Goal: Use online tool/utility

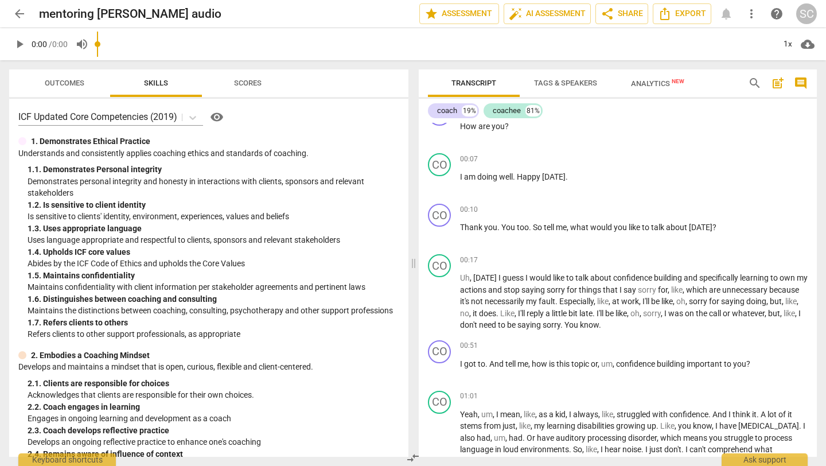
scroll to position [127, 0]
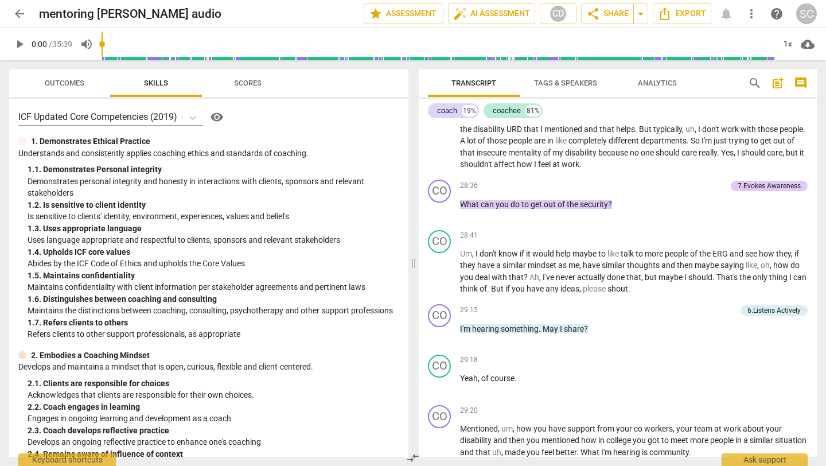
scroll to position [5531, 0]
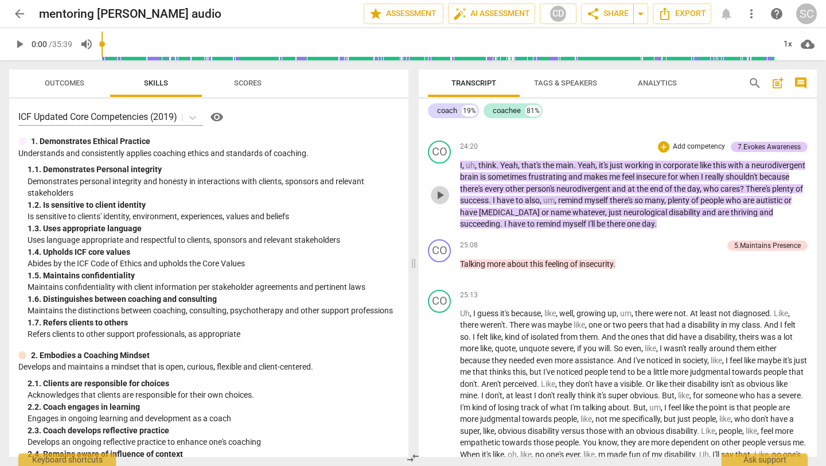
click at [444, 202] on span "play_arrow" at bounding box center [440, 195] width 14 height 14
click at [434, 202] on span "pause" at bounding box center [440, 195] width 14 height 14
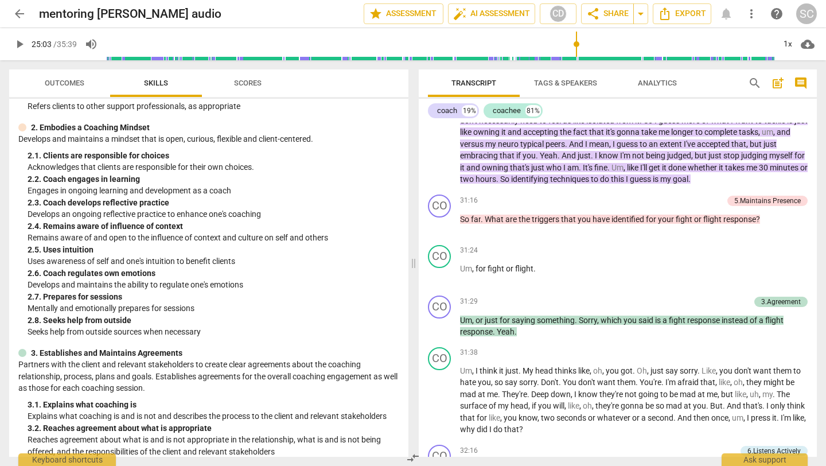
scroll to position [0, 0]
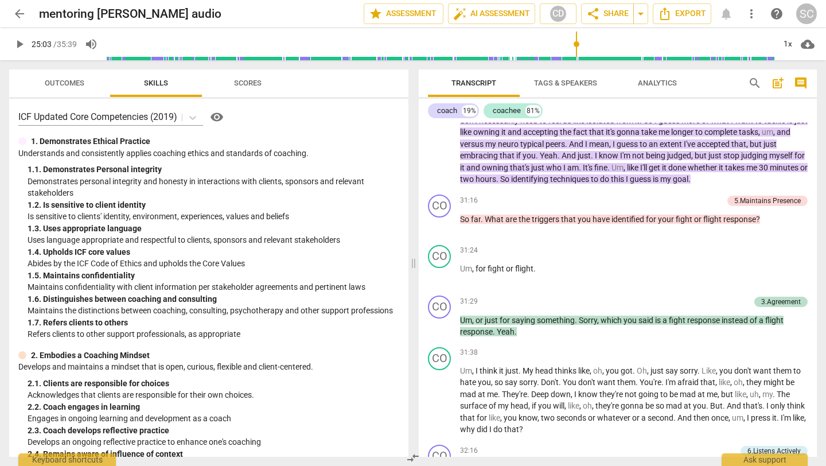
drag, startPoint x: 217, startPoint y: 80, endPoint x: 224, endPoint y: 80, distance: 6.9
click at [218, 80] on span "Scores" at bounding box center [248, 83] width 92 height 15
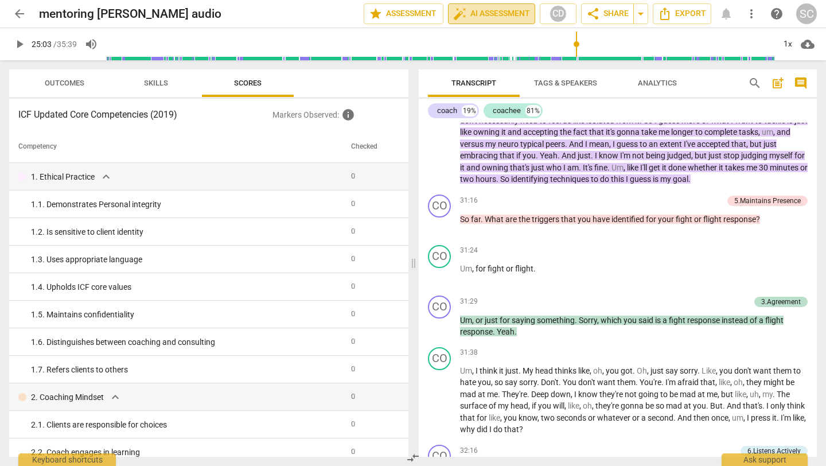
click at [490, 11] on span "auto_fix_high AI Assessment" at bounding box center [491, 14] width 77 height 14
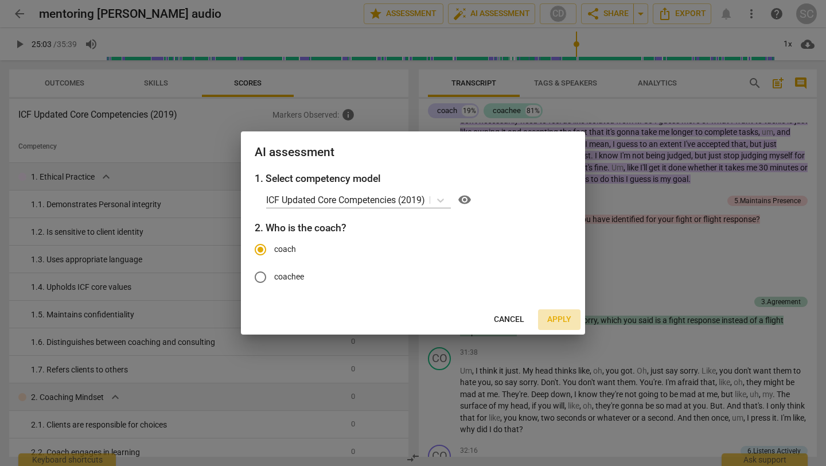
click at [557, 323] on span "Apply" at bounding box center [559, 319] width 24 height 11
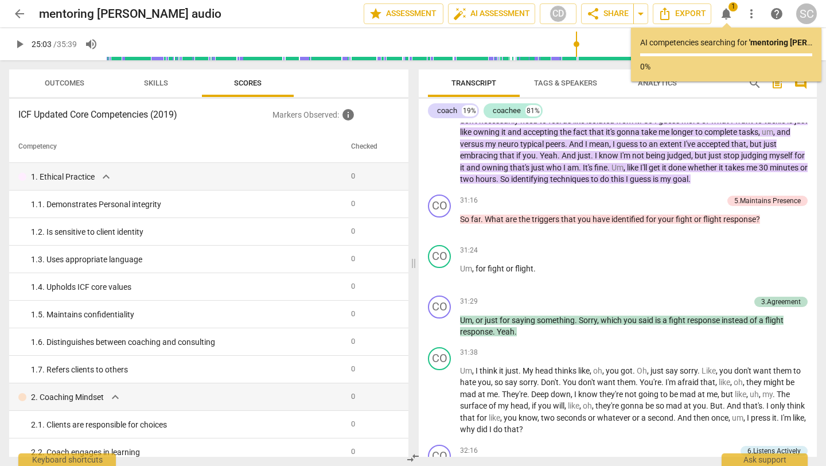
click at [724, 13] on span "notifications" at bounding box center [727, 14] width 14 height 14
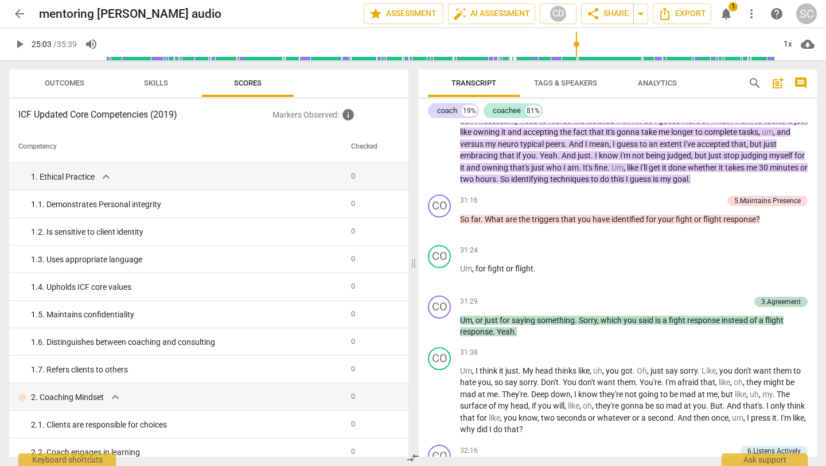
click at [725, 15] on span "notifications" at bounding box center [727, 14] width 14 height 14
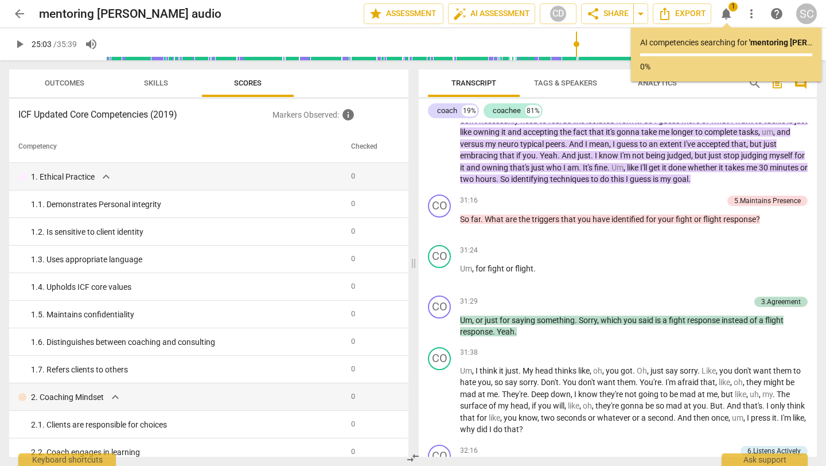
click at [732, 64] on p "0%" at bounding box center [726, 67] width 172 height 12
click at [512, 16] on span "auto_fix_high AI Assessment" at bounding box center [491, 14] width 77 height 14
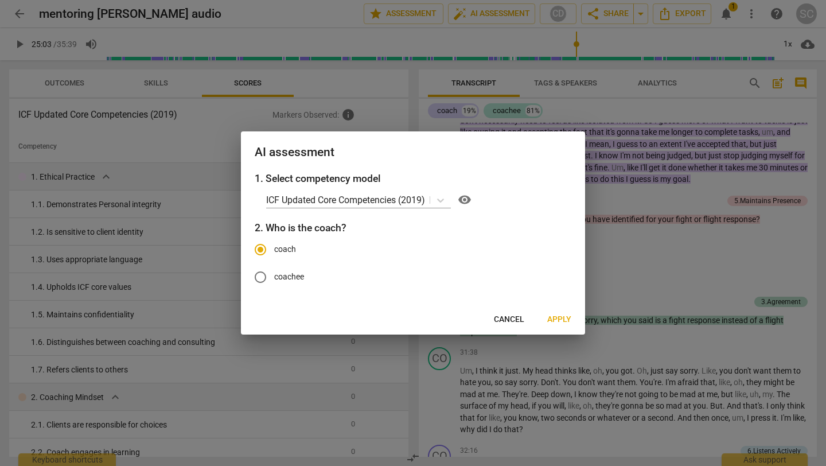
click at [514, 321] on span "Cancel" at bounding box center [509, 319] width 30 height 11
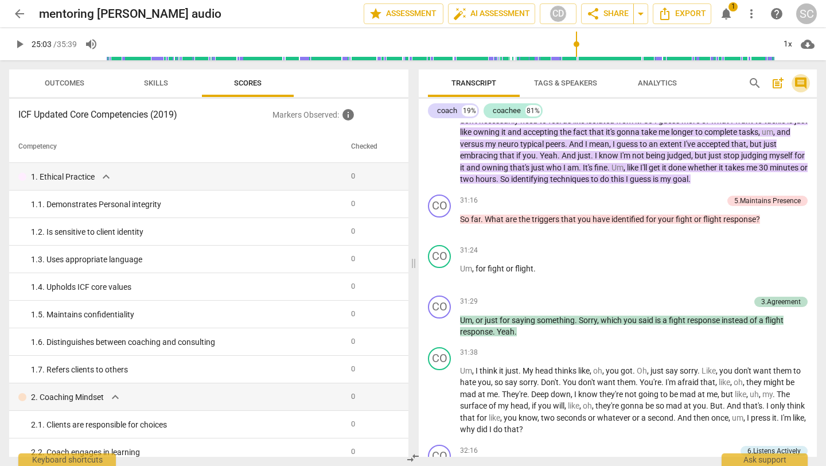
click at [797, 83] on span "comment" at bounding box center [801, 83] width 14 height 14
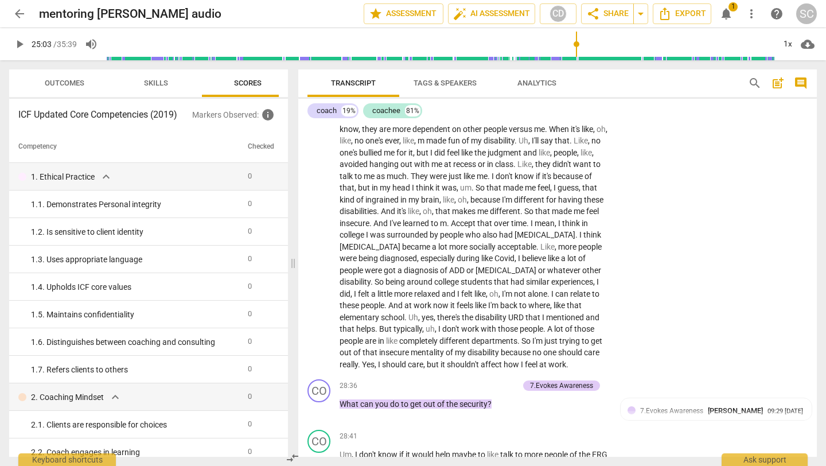
scroll to position [7131, 0]
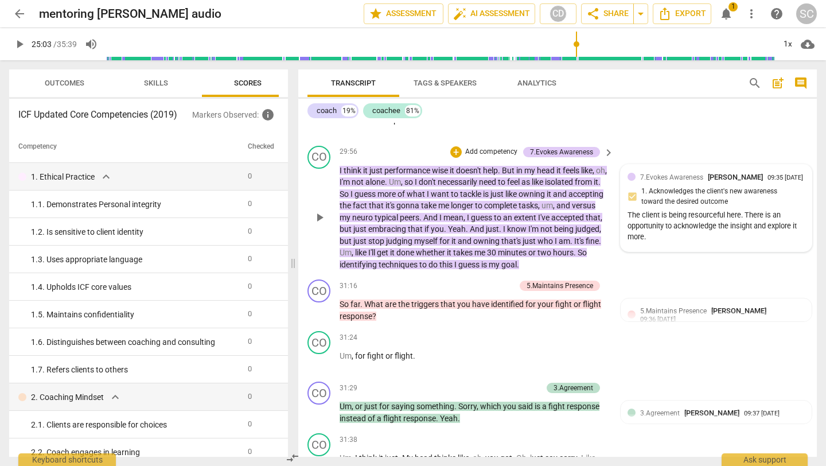
click at [726, 210] on div "The client is being resourceful here. There is an opportunity to acknowledge th…" at bounding box center [716, 226] width 177 height 32
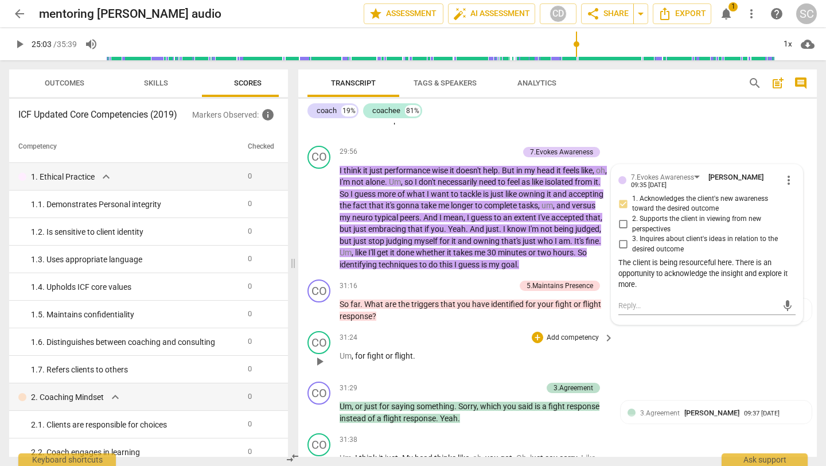
click at [690, 339] on div "CO play_arrow pause 31:24 + Add competency keyboard_arrow_right Um , for fight …" at bounding box center [557, 352] width 519 height 51
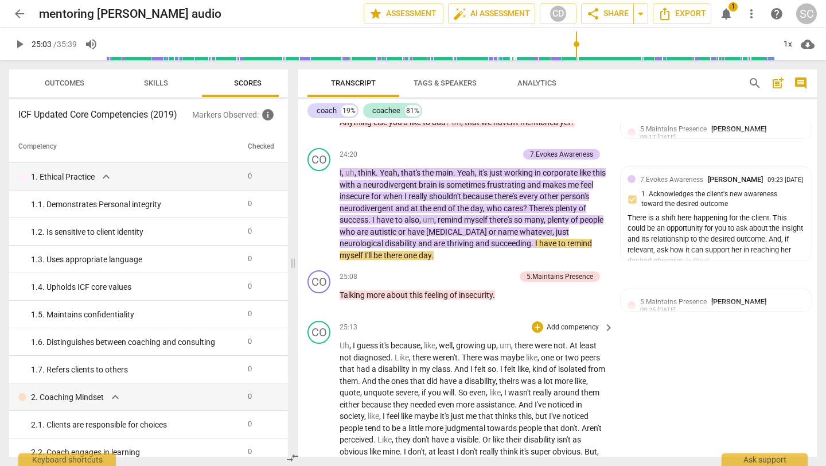
scroll to position [6044, 0]
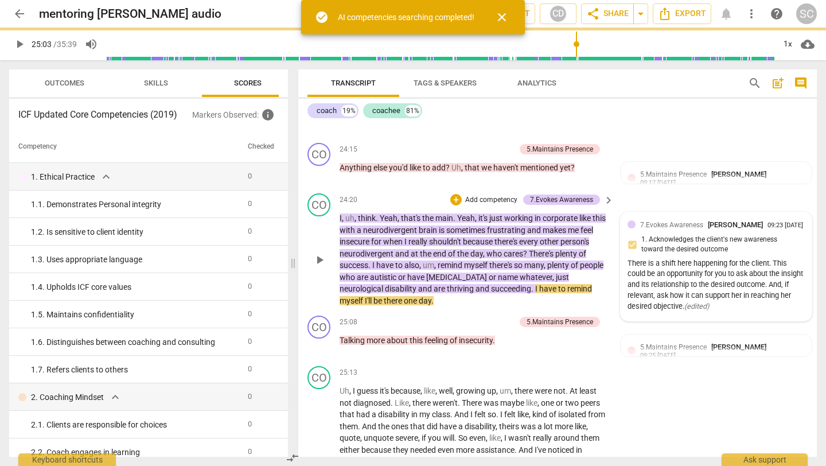
type input "1504"
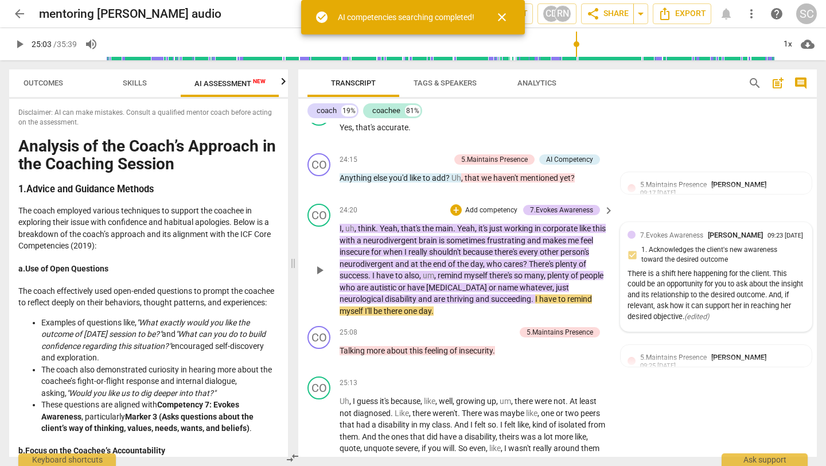
scroll to position [0, 21]
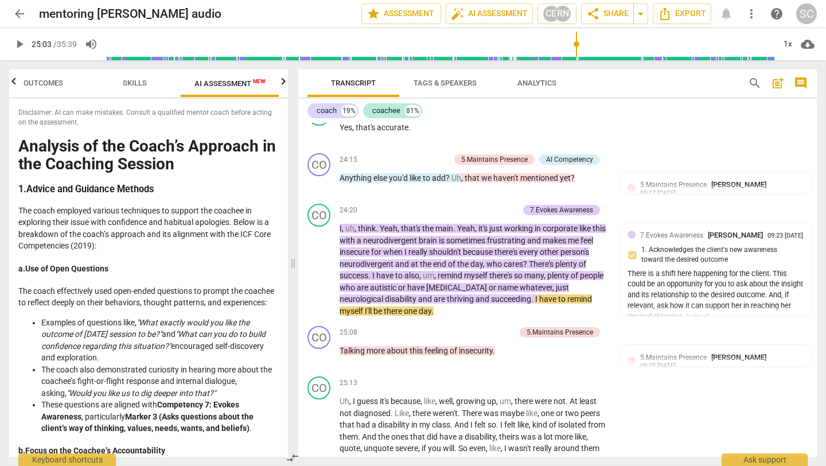
click at [781, 84] on span "post_add" at bounding box center [778, 83] width 14 height 14
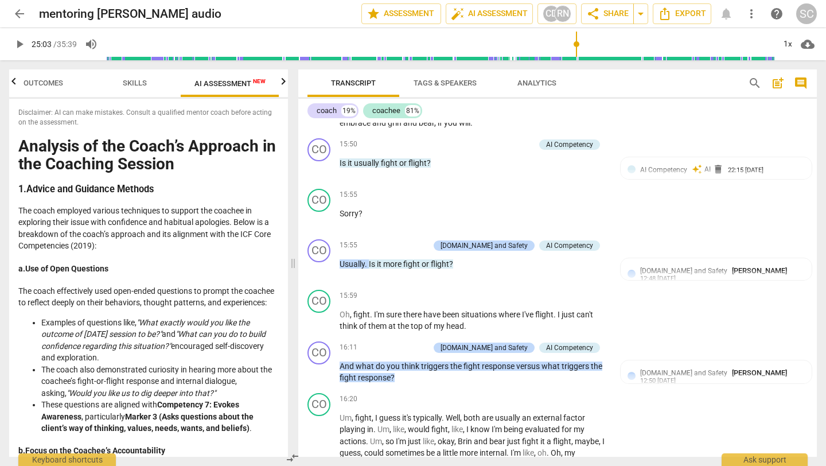
scroll to position [3788, 0]
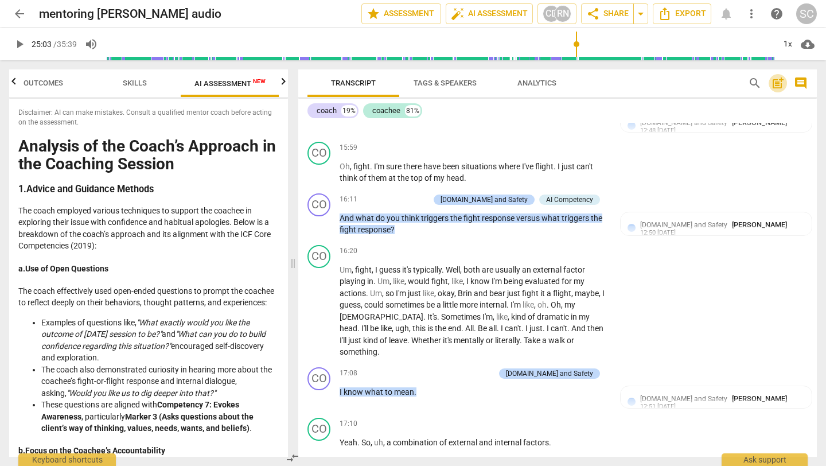
click at [772, 83] on span "post_add" at bounding box center [778, 83] width 14 height 14
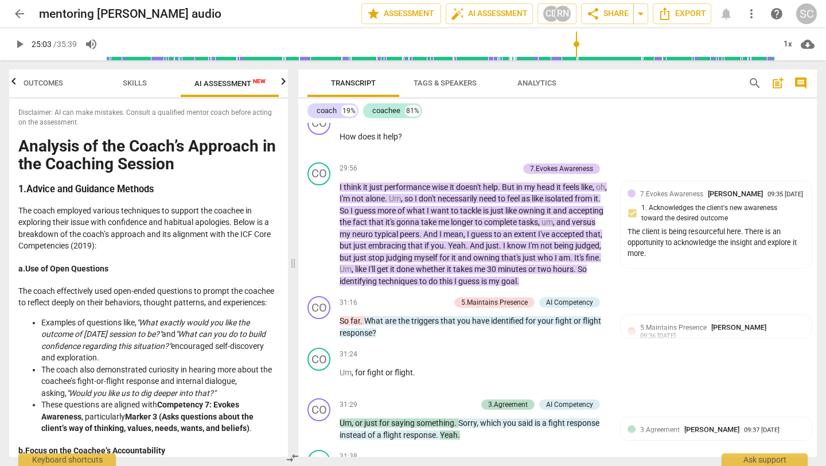
scroll to position [7306, 0]
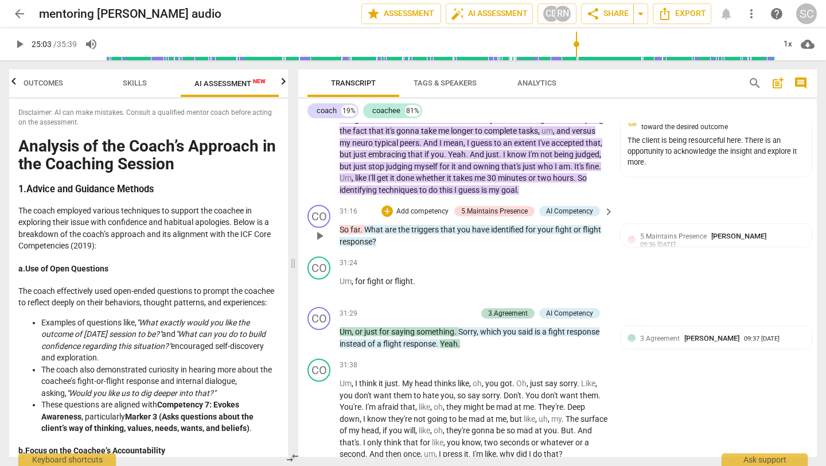
click at [678, 200] on div "CO play_arrow pause 31:16 + Add competency 5.Maintains Presence AI Competency k…" at bounding box center [557, 226] width 519 height 52
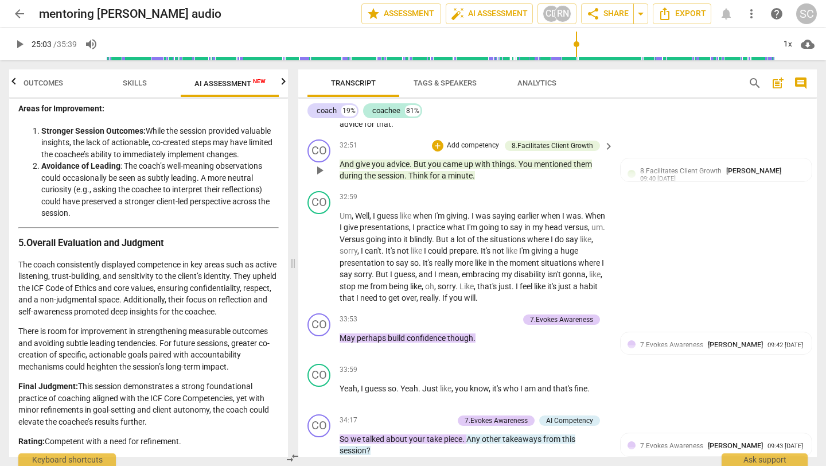
scroll to position [7939, 0]
